Goal: Register for event/course

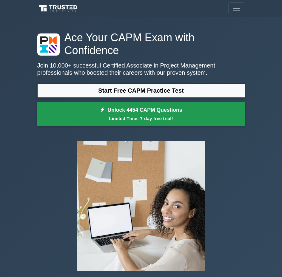
click at [177, 102] on link "Unlock 4454 CAPM Questions Limited Time: 7-day free trial!" at bounding box center [141, 114] width 208 height 24
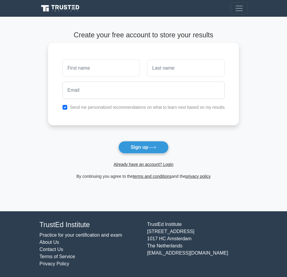
click at [105, 71] on input "text" at bounding box center [100, 67] width 77 height 17
type input "[PERSON_NAME]"
click at [184, 73] on input "text" at bounding box center [185, 67] width 77 height 17
type input "tan"
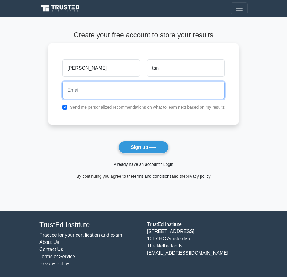
click at [168, 93] on input "email" at bounding box center [143, 90] width 162 height 17
type input "TRICIA.TAN@LIVE.COM"
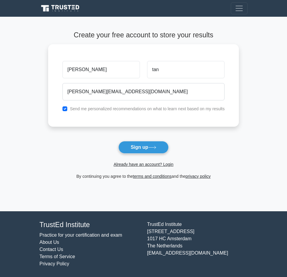
click at [134, 139] on form "Create your free account to store your results tricia tan TRICIA.TAN@LIVE.COM S…" at bounding box center [143, 105] width 191 height 149
click at [137, 150] on button "Sign up" at bounding box center [143, 147] width 50 height 13
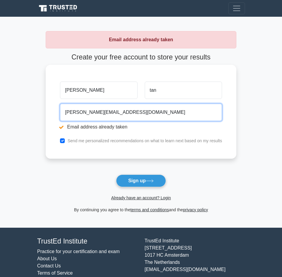
click at [159, 105] on input "TRICIA.TAN@LIVE.COM" at bounding box center [141, 112] width 162 height 17
type input "[EMAIL_ADDRESS][DOMAIN_NAME]"
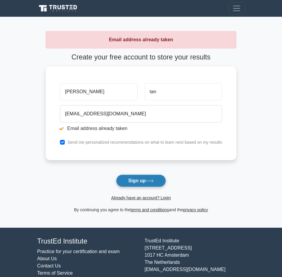
click at [142, 185] on button "Sign up" at bounding box center [141, 180] width 50 height 13
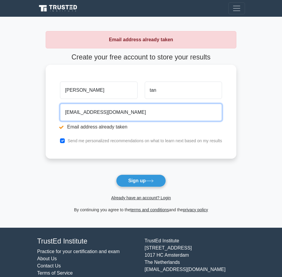
click at [130, 115] on input "[EMAIL_ADDRESS][DOMAIN_NAME]" at bounding box center [141, 112] width 162 height 17
type input "t"
type input "[EMAIL_ADDRESS][DOMAIN_NAME]"
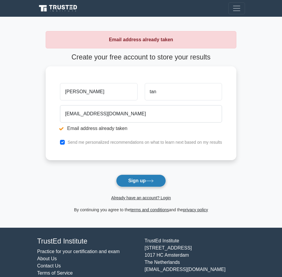
click at [144, 177] on button "Sign up" at bounding box center [141, 180] width 50 height 13
